Goal: Task Accomplishment & Management: Use online tool/utility

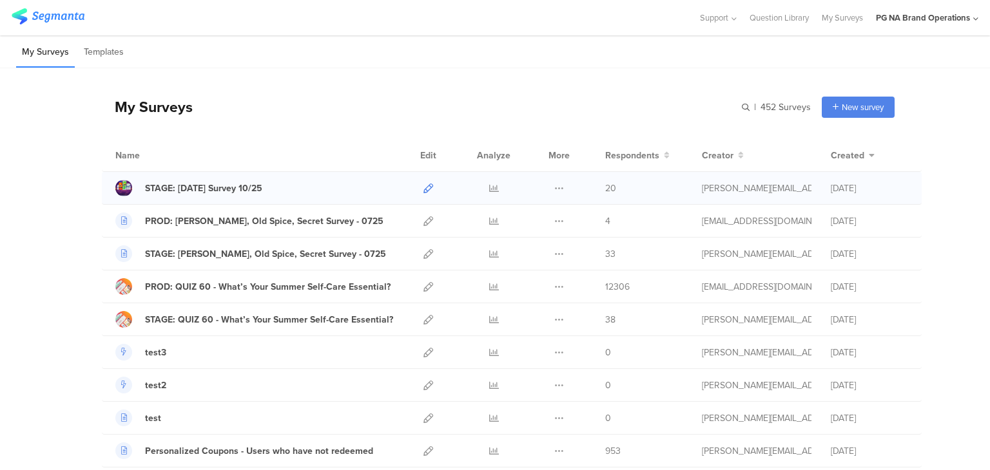
click at [423, 184] on icon at bounding box center [428, 189] width 10 height 10
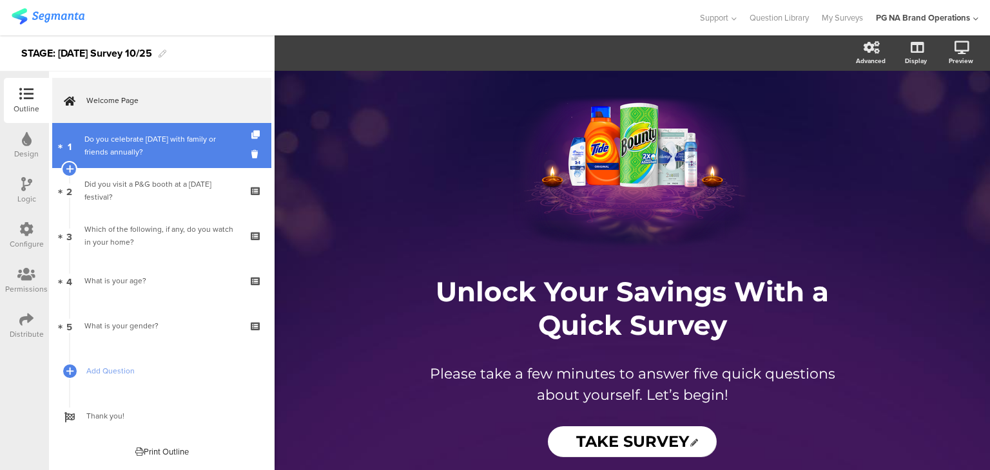
click at [162, 147] on div "Do you celebrate [DATE] with family or friends annually?" at bounding box center [161, 146] width 154 height 26
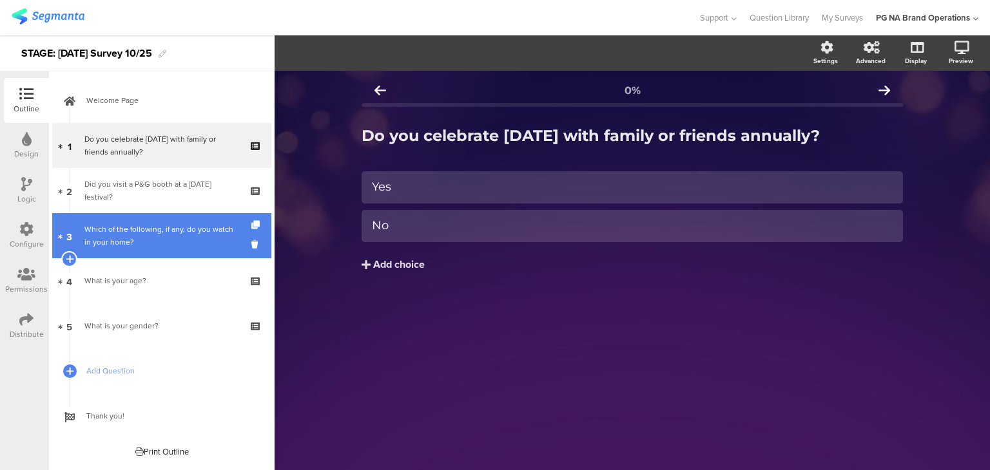
click at [157, 246] on div "Which of the following, if any, do you watch in your home?" at bounding box center [161, 236] width 154 height 26
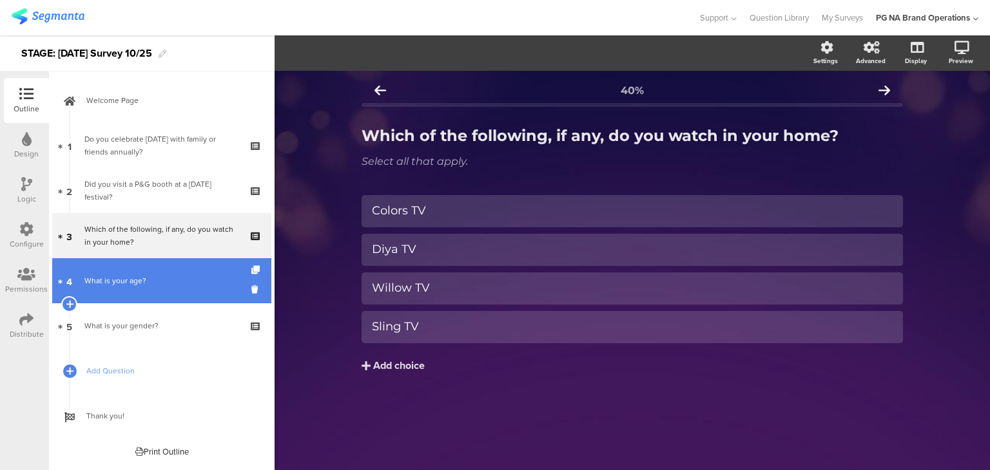
click at [162, 279] on div "What is your age?" at bounding box center [161, 281] width 154 height 13
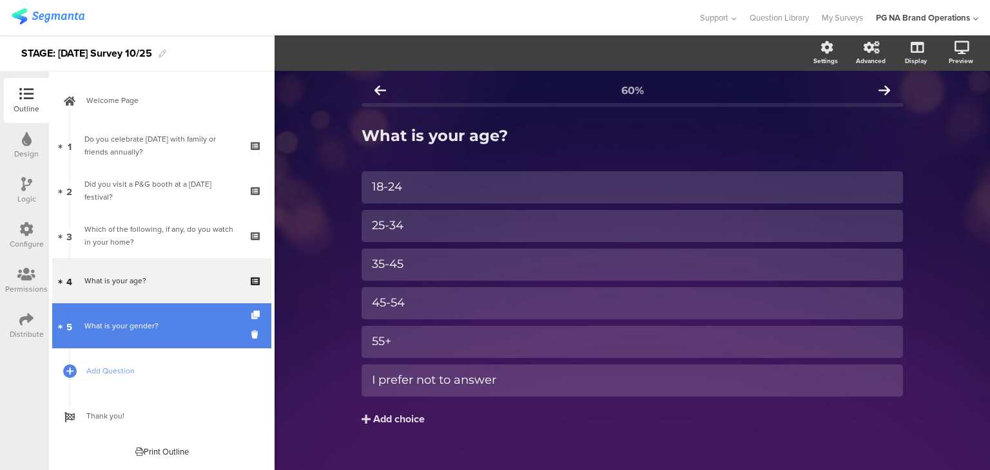
click at [173, 333] on link "5 What is your gender?" at bounding box center [161, 326] width 219 height 45
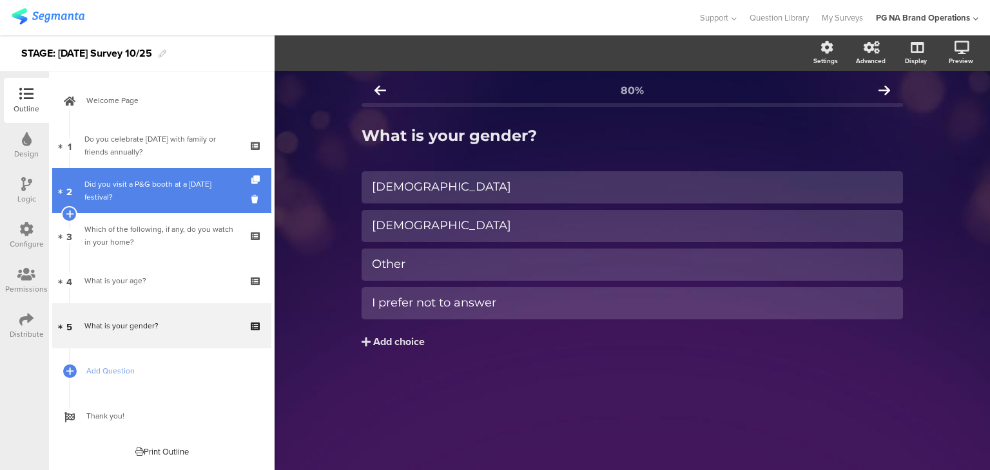
click at [155, 184] on div "Did you visit a P&G booth at a [DATE] festival?" at bounding box center [161, 191] width 154 height 26
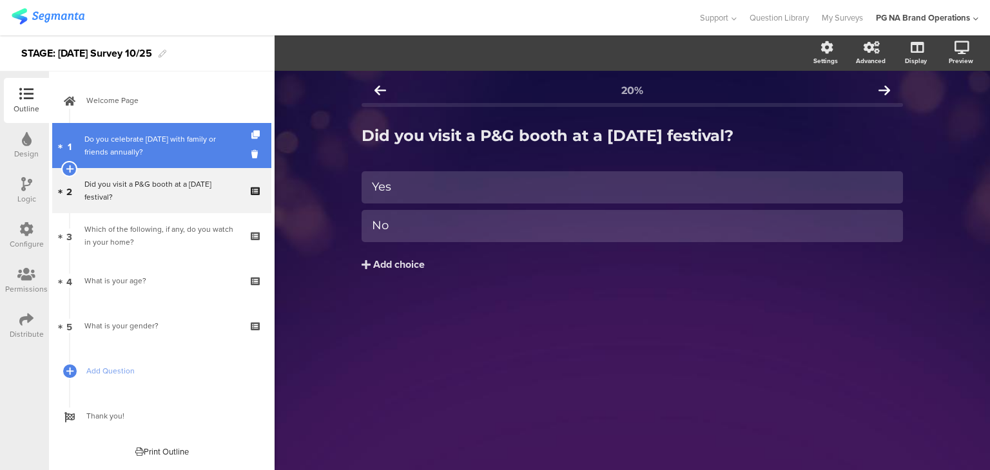
click at [154, 151] on div "Do you celebrate [DATE] with family or friends annually?" at bounding box center [161, 146] width 154 height 26
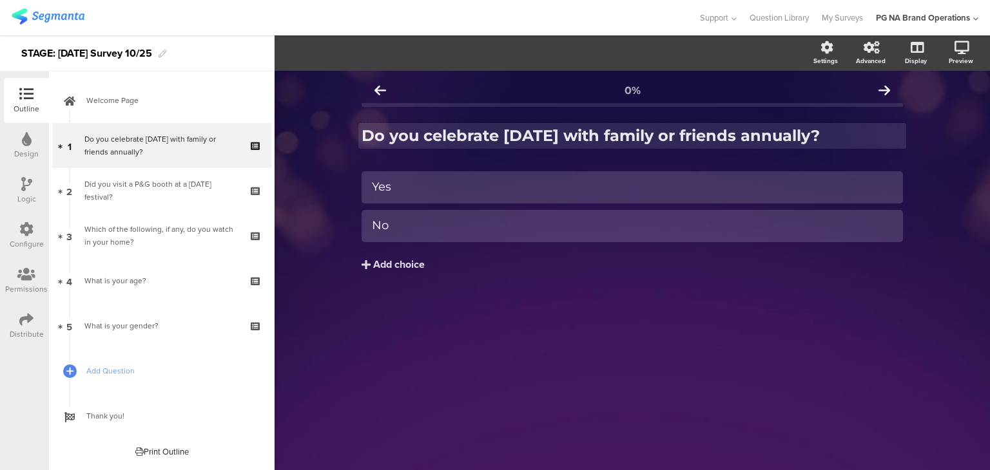
click at [550, 134] on strong "Do you celebrate [DATE] with family or friends annually?" at bounding box center [591, 135] width 458 height 19
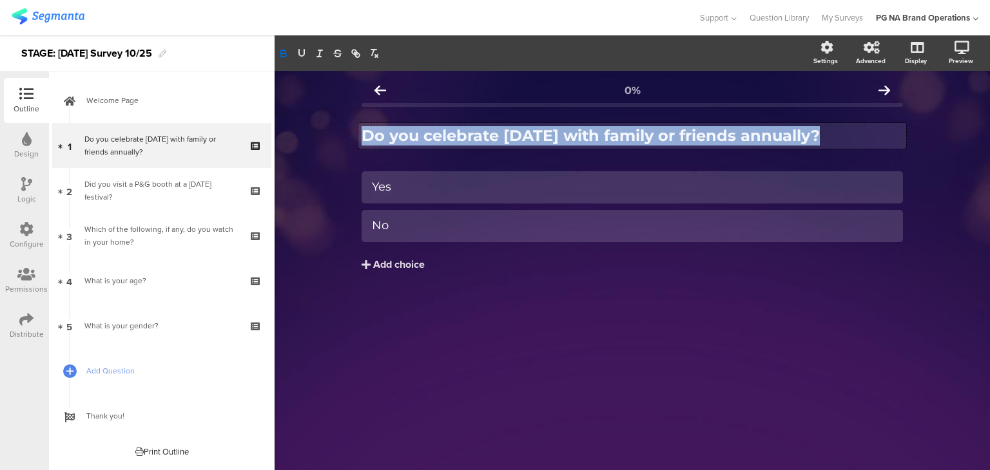
click at [550, 134] on strong "Do you celebrate [DATE] with family or friends annually?" at bounding box center [591, 135] width 458 height 19
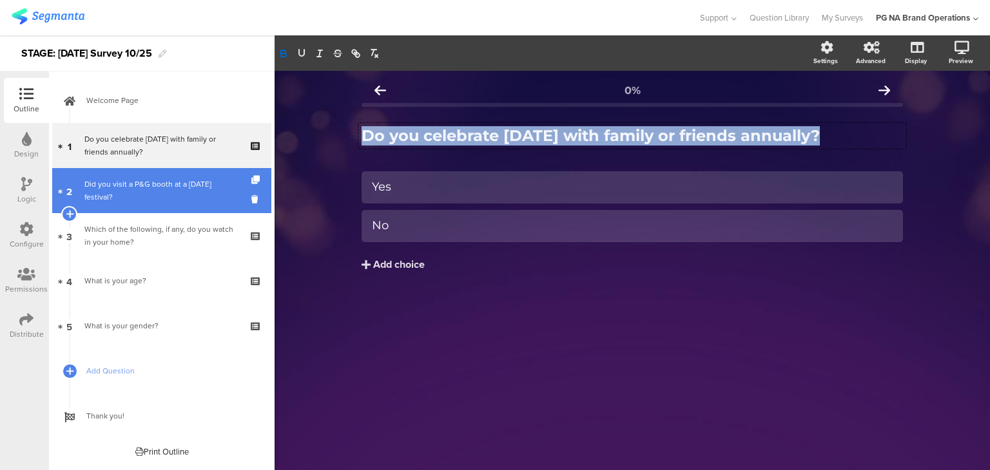
click at [102, 192] on div "Did you visit a P&G booth at a [DATE] festival?" at bounding box center [161, 191] width 154 height 26
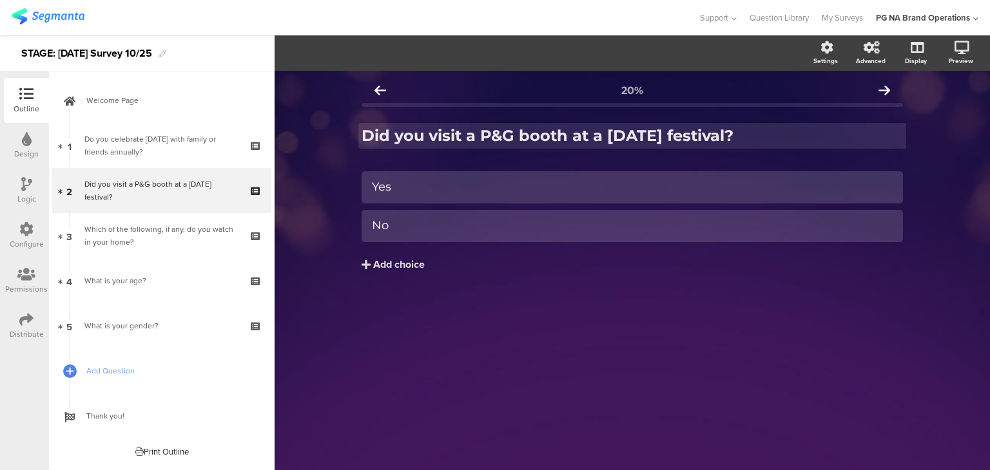
click at [436, 134] on strong "Did you visit a P&G booth at a [DATE] festival?" at bounding box center [548, 135] width 372 height 19
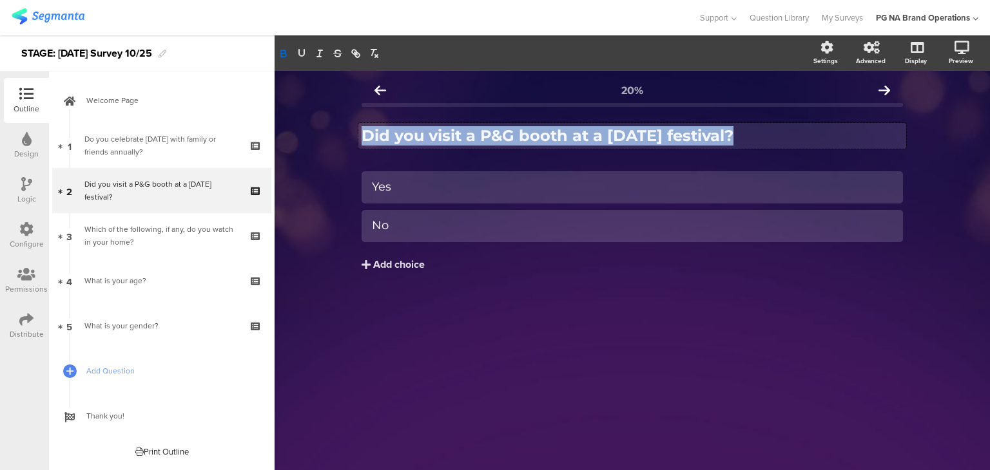
click at [436, 134] on strong "Did you visit a P&G booth at a [DATE] festival?" at bounding box center [548, 135] width 372 height 19
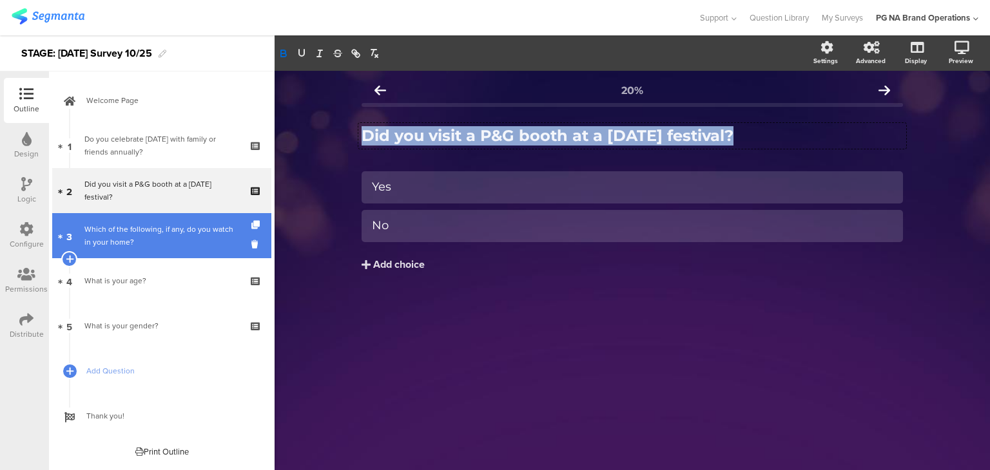
click at [159, 223] on div "Which of the following, if any, do you watch in your home?" at bounding box center [161, 236] width 154 height 26
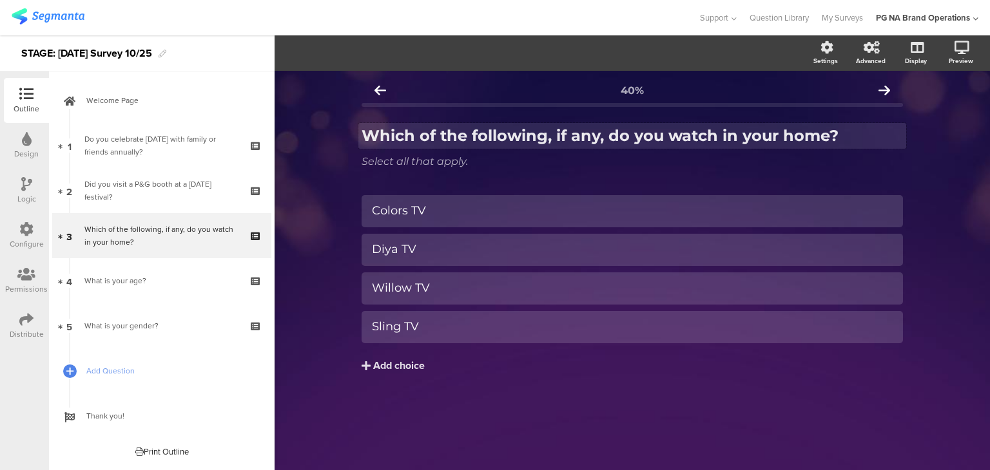
click at [464, 139] on strong "Which of the following, if any, do you watch in your home?" at bounding box center [600, 135] width 477 height 19
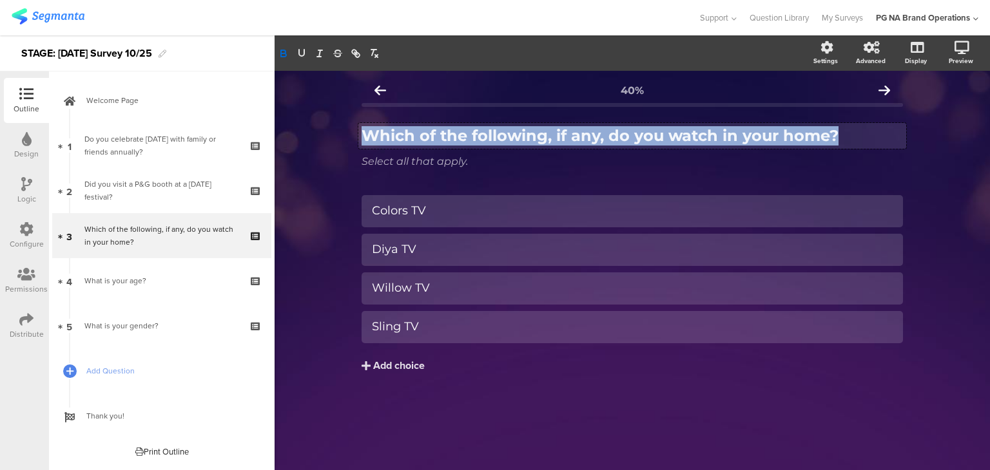
click at [464, 139] on strong "Which of the following, if any, do you watch in your home?" at bounding box center [600, 135] width 477 height 19
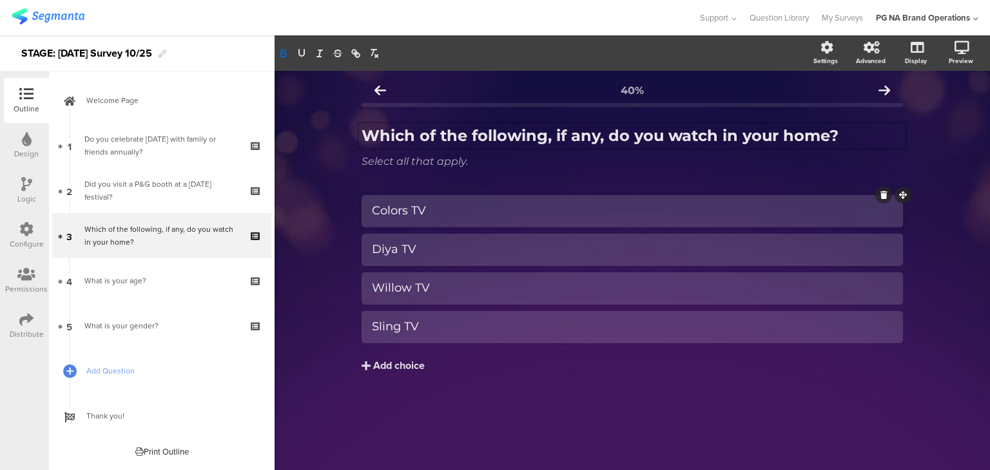
click at [387, 204] on div "Colors TV" at bounding box center [632, 211] width 521 height 15
copy div "Colors TV"
click at [384, 248] on div "Diya TV" at bounding box center [632, 249] width 521 height 15
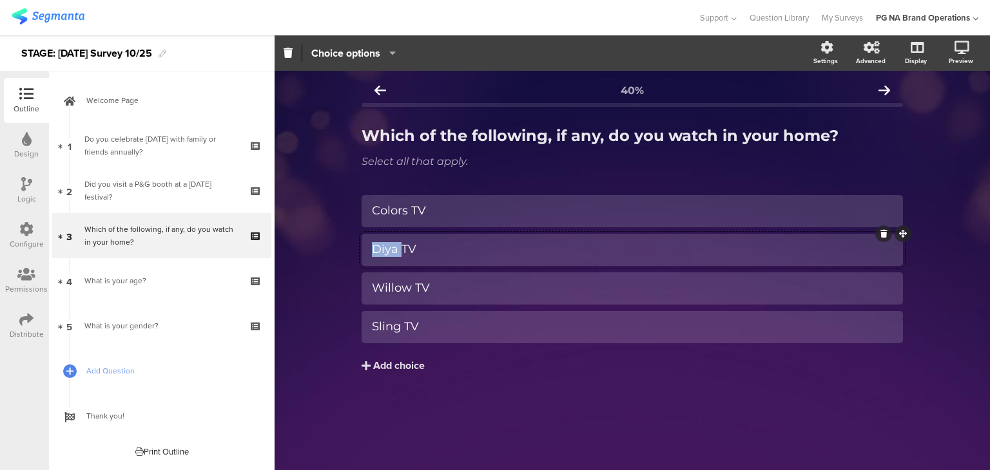
click at [384, 248] on div "Diya TV" at bounding box center [632, 249] width 521 height 15
copy div "Diya TV"
click at [405, 292] on div "Willow TV" at bounding box center [632, 288] width 521 height 15
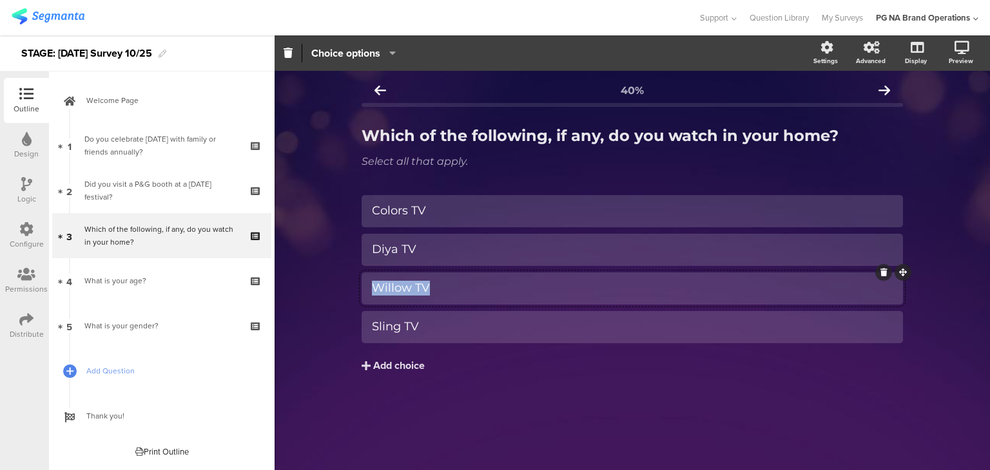
click at [405, 292] on div "Willow TV" at bounding box center [632, 288] width 521 height 15
copy div "Willow TV"
click at [384, 331] on div "Sling TV" at bounding box center [632, 327] width 521 height 15
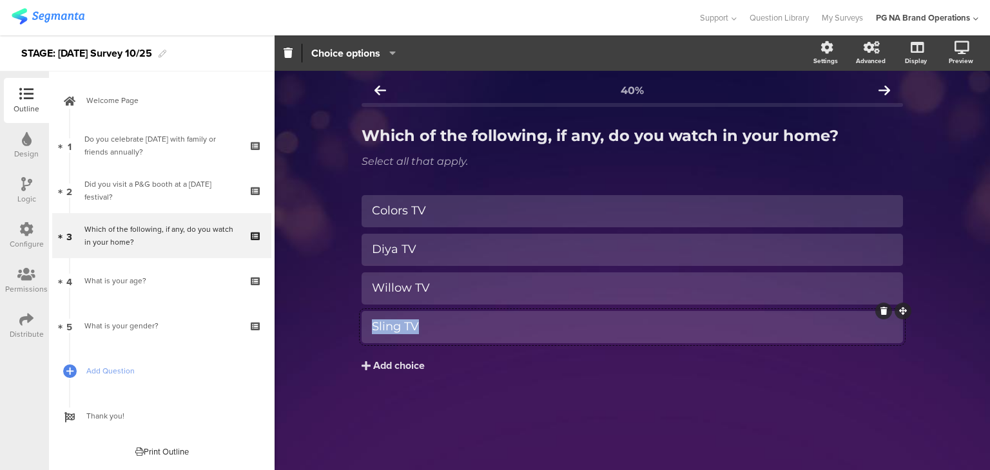
copy div "Sling TV"
click at [322, 55] on span "Choice options" at bounding box center [345, 53] width 69 height 15
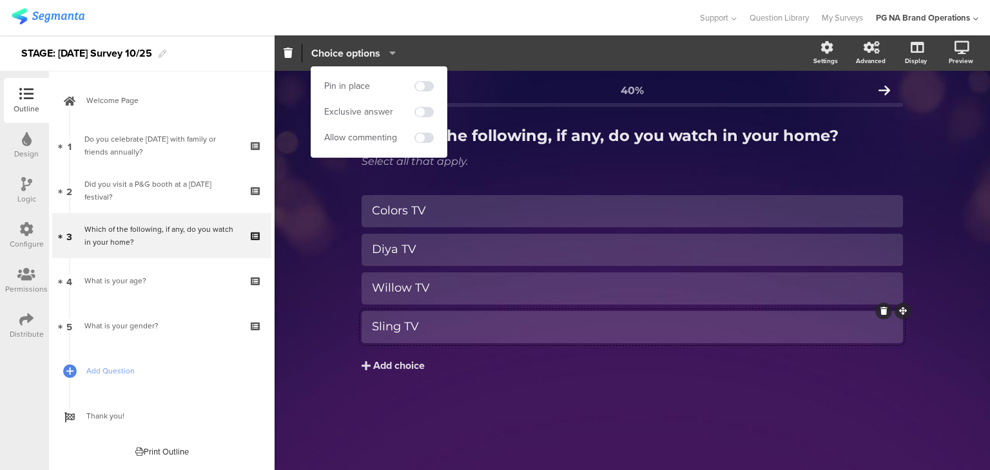
click at [322, 55] on span "Choice options" at bounding box center [345, 53] width 69 height 15
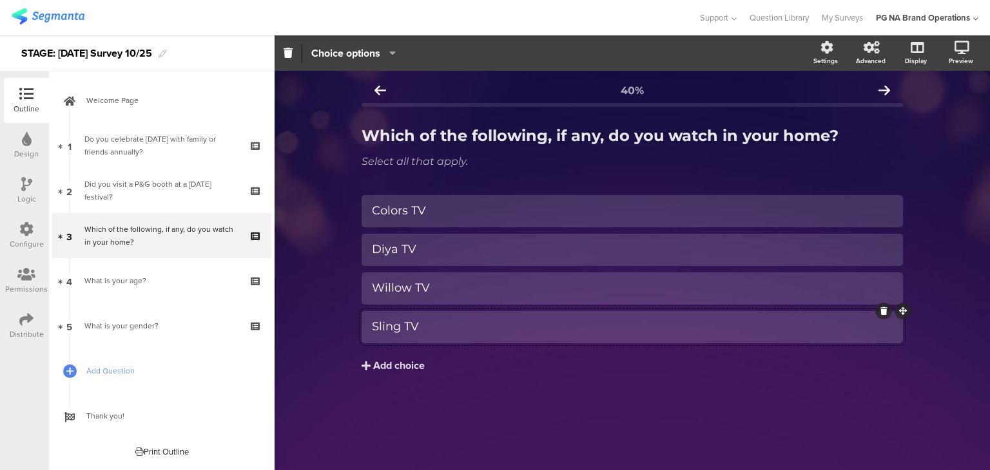
click at [320, 175] on div "40% Which of the following, if any, do you watch in your home? Which of the fol…" at bounding box center [632, 271] width 715 height 400
